Goal: Navigation & Orientation: Go to known website

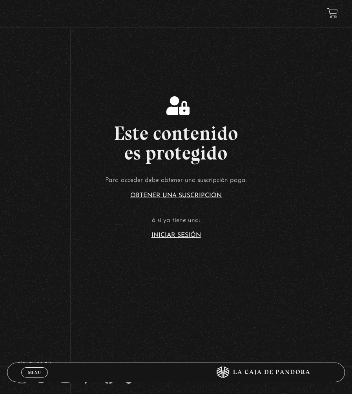
click at [38, 368] on link "Menu Cerrar" at bounding box center [34, 372] width 27 height 10
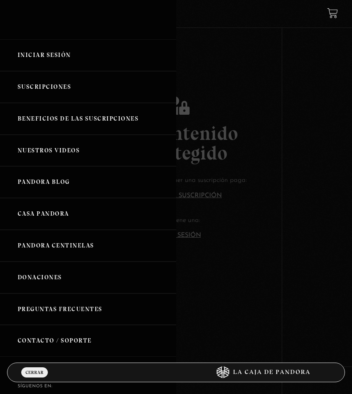
click at [71, 56] on link "Iniciar Sesión" at bounding box center [88, 55] width 176 height 32
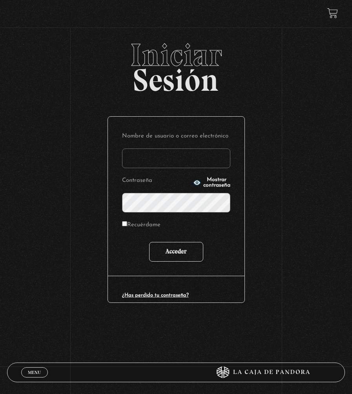
type input "[EMAIL_ADDRESS][DOMAIN_NAME]"
click at [201, 255] on input "Acceder" at bounding box center [176, 252] width 54 height 20
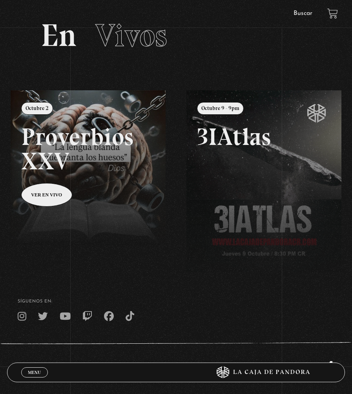
scroll to position [57, 0]
